Goal: Information Seeking & Learning: Check status

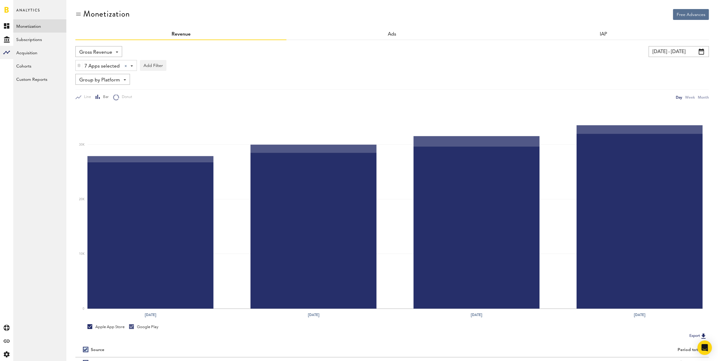
click at [659, 51] on input "[DATE] - [DATE]" at bounding box center [678, 51] width 60 height 11
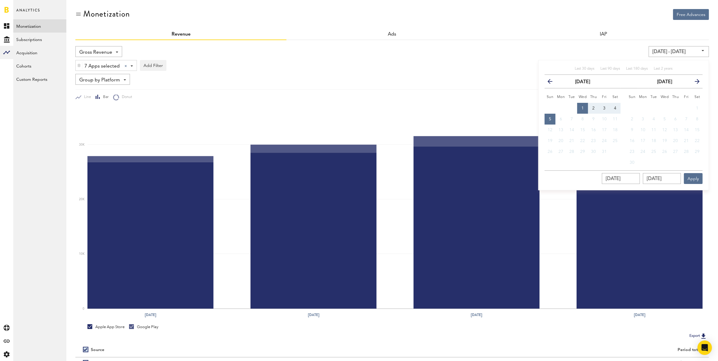
click at [552, 83] on icon "button" at bounding box center [552, 83] width 0 height 0
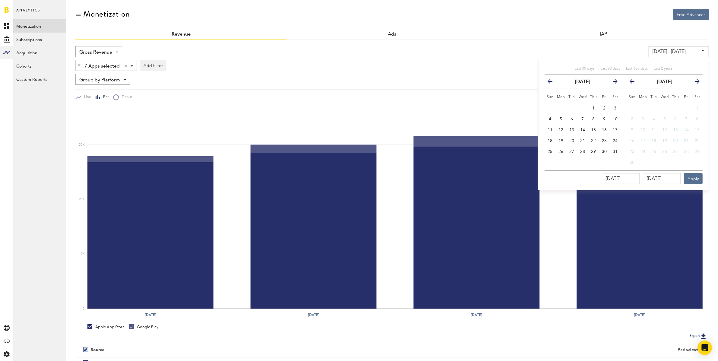
click at [552, 83] on icon "button" at bounding box center [552, 83] width 0 height 0
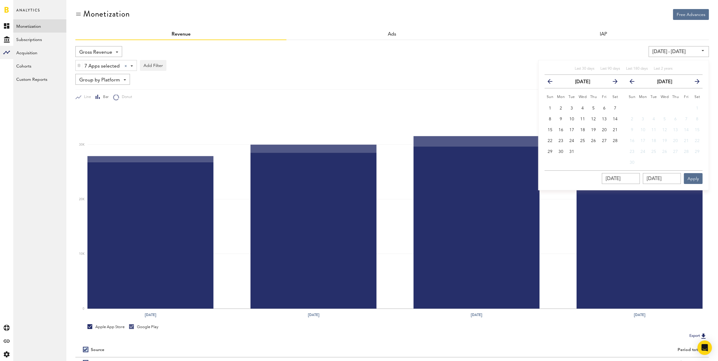
click at [552, 83] on icon "button" at bounding box center [552, 83] width 0 height 0
click at [613, 83] on icon "button" at bounding box center [613, 83] width 0 height 0
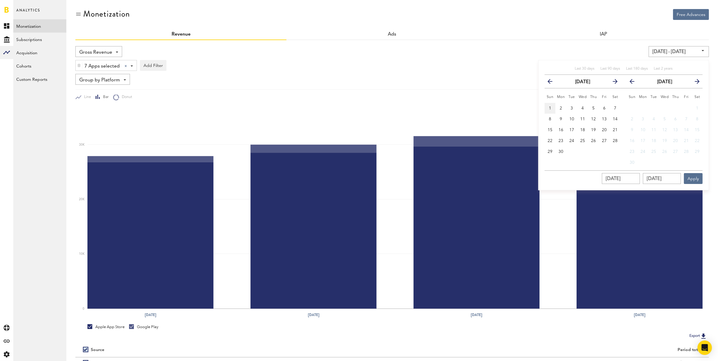
click at [550, 106] on span "1" at bounding box center [550, 108] width 2 height 4
type input "[DATE] - [DATE]"
type input "[DATE]"
drag, startPoint x: 560, startPoint y: 150, endPoint x: 579, endPoint y: 171, distance: 28.6
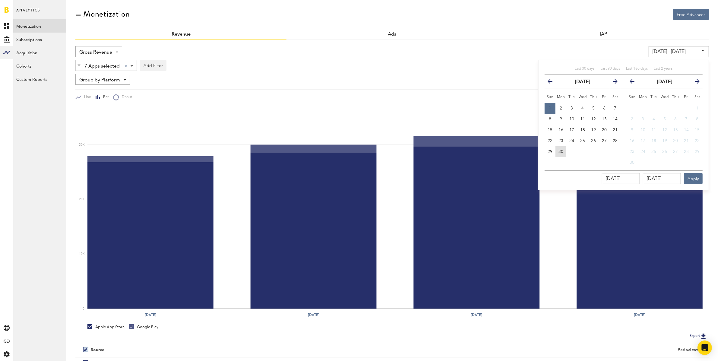
click at [560, 150] on span "30" at bounding box center [560, 152] width 5 height 4
type input "[DATE] - [DATE]"
type input "[DATE]"
click at [696, 178] on button "Apply" at bounding box center [693, 178] width 19 height 11
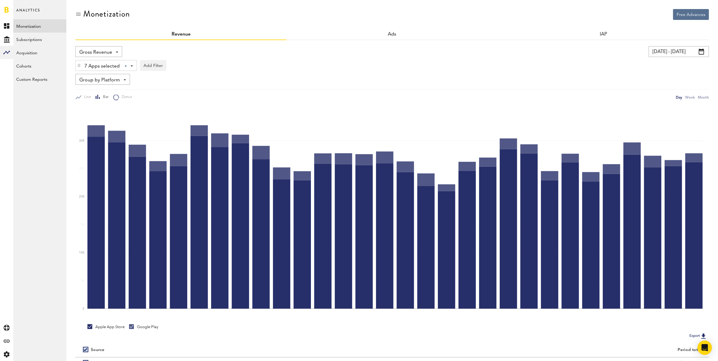
click at [110, 52] on span "Gross Revenue" at bounding box center [95, 52] width 33 height 10
click at [101, 49] on span "Gross Revenue" at bounding box center [95, 52] width 33 height 10
click at [38, 36] on link "Subscriptions" at bounding box center [39, 39] width 53 height 13
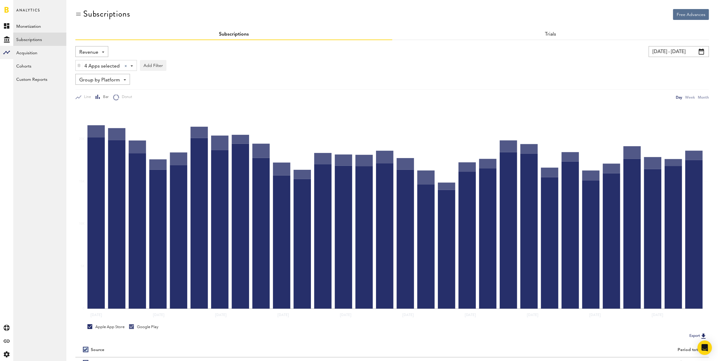
click at [98, 49] on div "Revenue Revenue MRR Actives Trial Status Billing Retries New Subscriptions Rene…" at bounding box center [91, 51] width 33 height 11
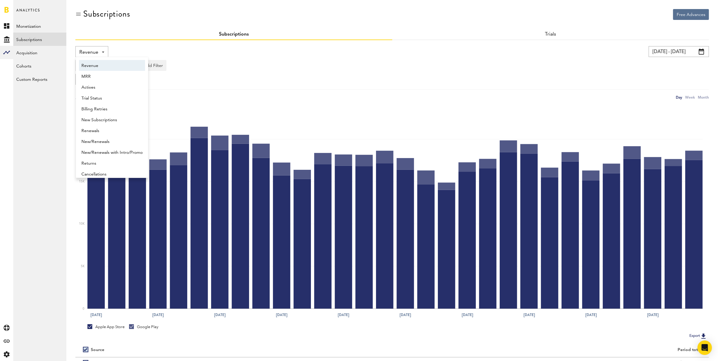
scroll to position [3, 0]
click at [109, 116] on span "New Subscriptions" at bounding box center [111, 117] width 61 height 10
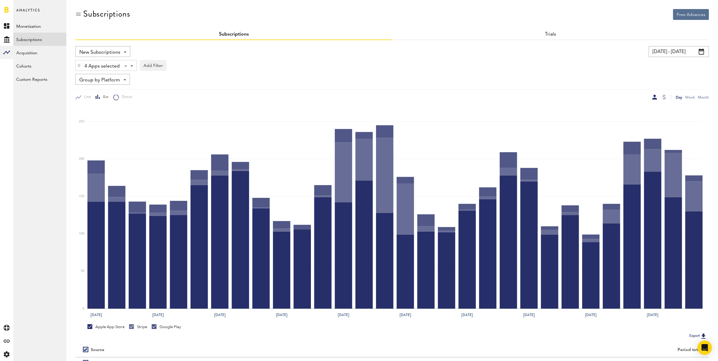
click at [105, 52] on span "New Subscriptions" at bounding box center [99, 52] width 41 height 10
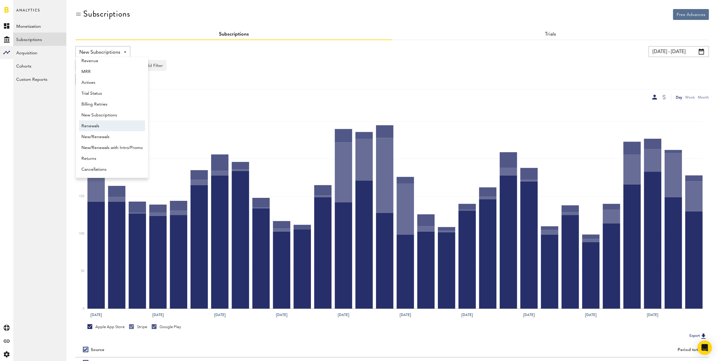
click at [100, 127] on span "Renewals" at bounding box center [111, 126] width 61 height 10
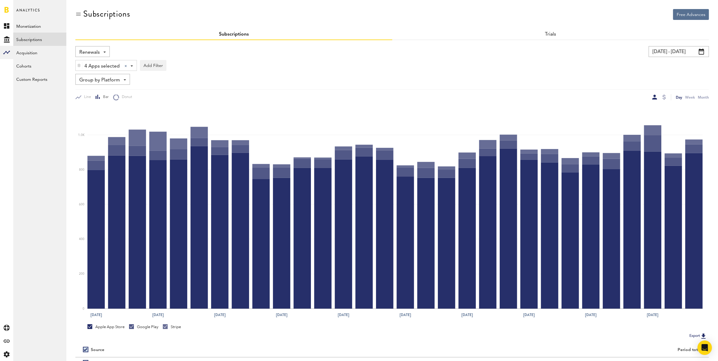
click at [107, 81] on span "Group by Platform" at bounding box center [99, 80] width 41 height 10
click at [129, 126] on span "Group by Subscription Duration" at bounding box center [111, 126] width 61 height 10
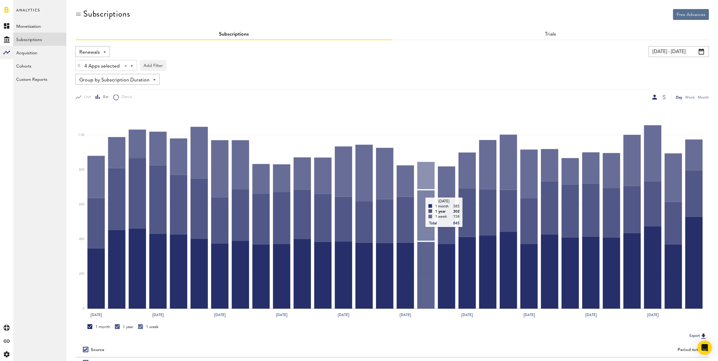
scroll to position [61, 0]
